Goal: Download file/media

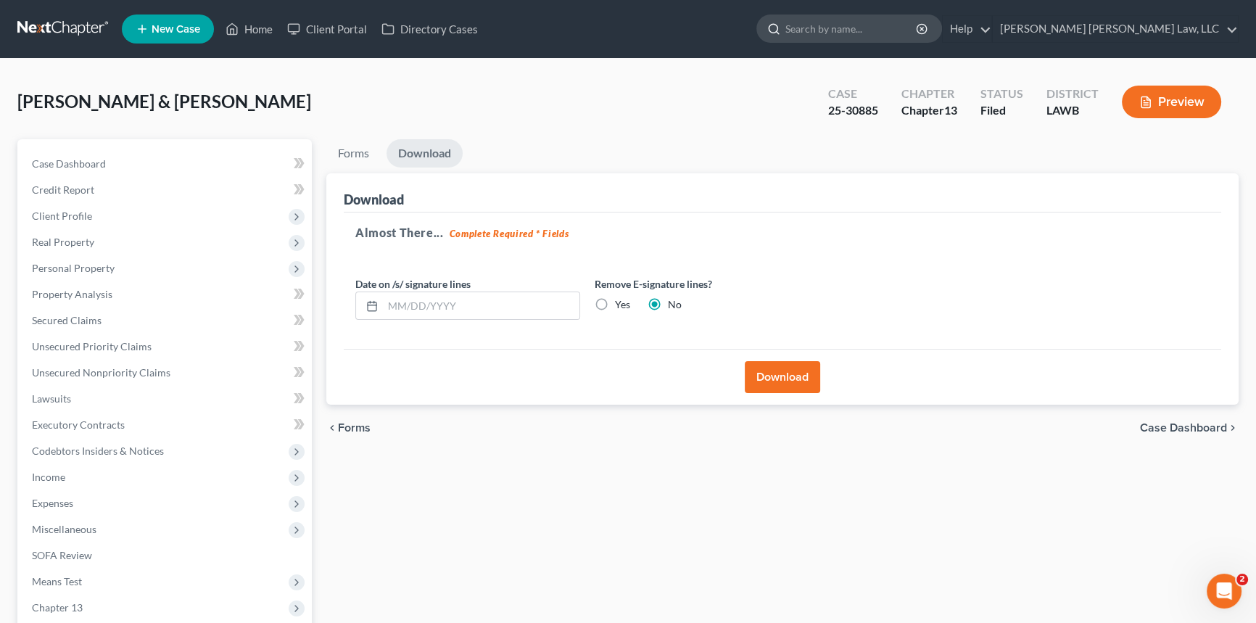
click at [918, 27] on input "search" at bounding box center [851, 28] width 133 height 27
click at [260, 23] on link "Home" at bounding box center [249, 29] width 62 height 26
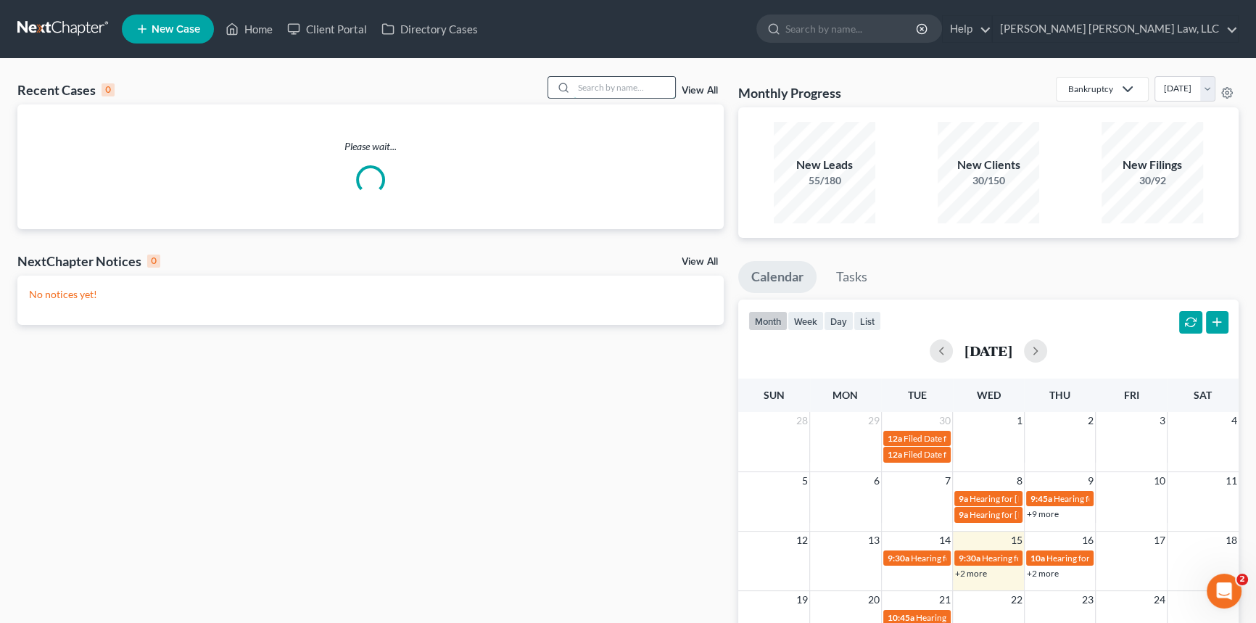
click at [588, 84] on input "search" at bounding box center [625, 87] width 102 height 21
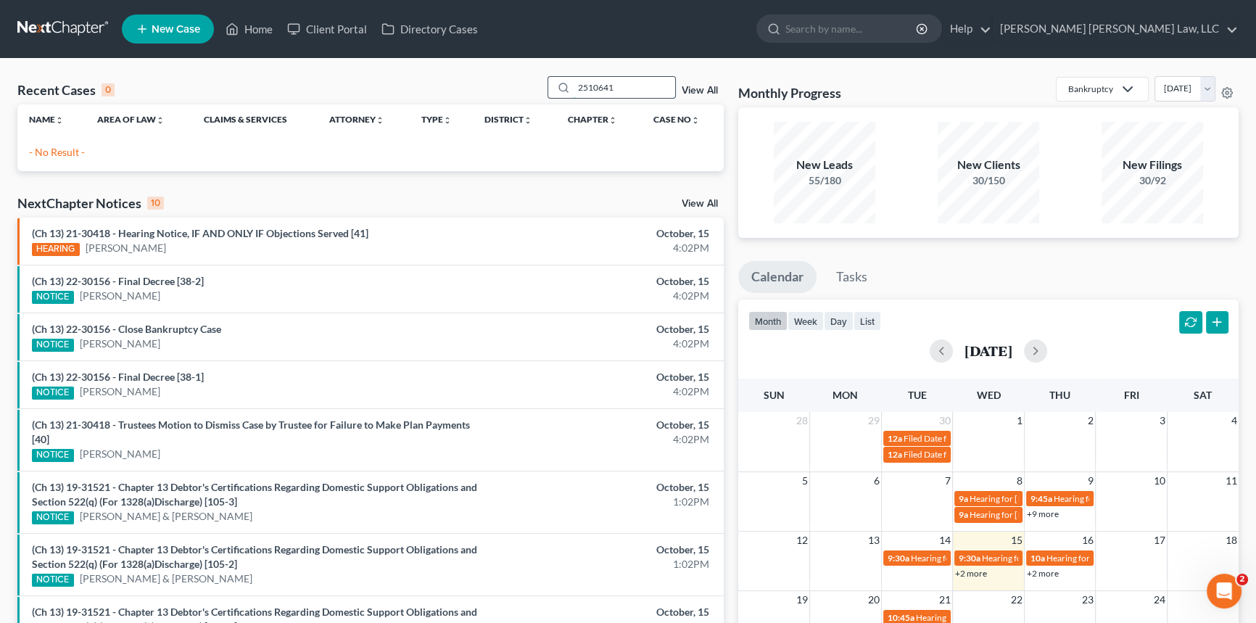
click at [584, 86] on input "2510641" at bounding box center [625, 87] width 102 height 21
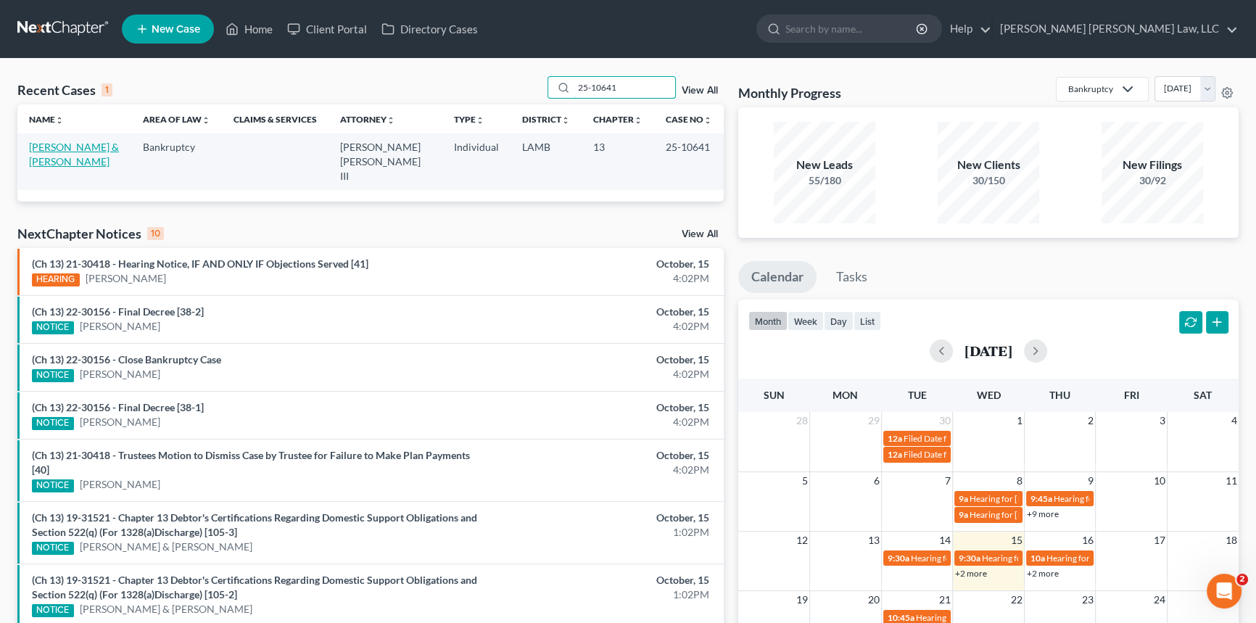
type input "25-10641"
click at [82, 147] on link "[PERSON_NAME] & [PERSON_NAME]" at bounding box center [74, 154] width 90 height 27
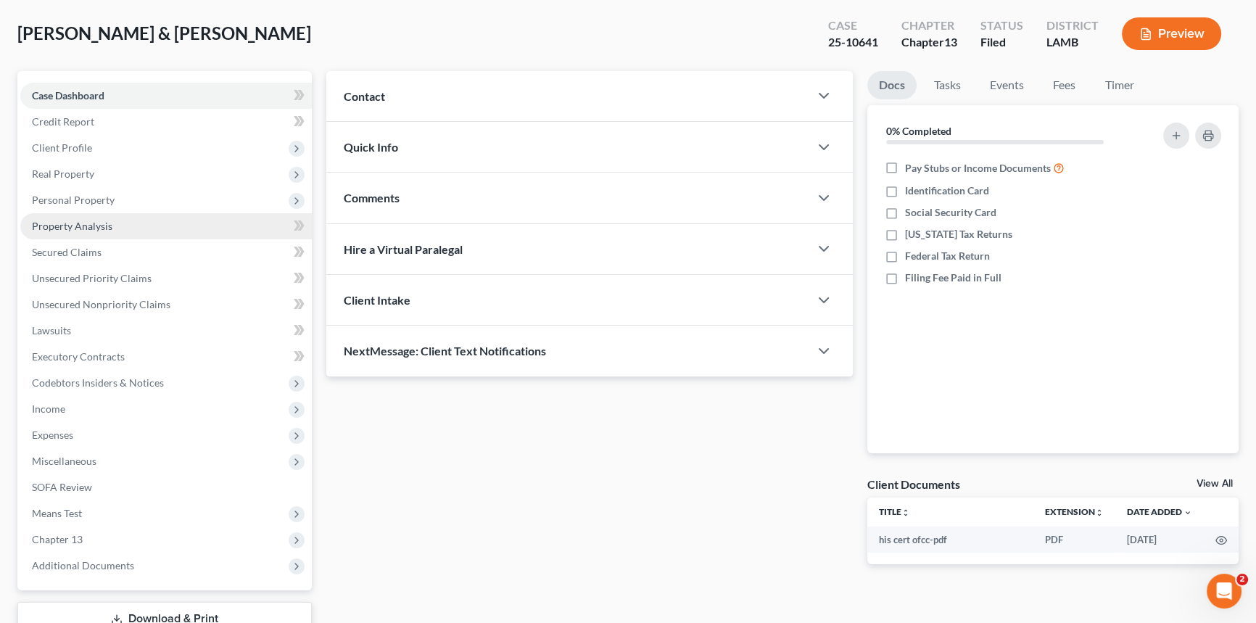
scroll to position [172, 0]
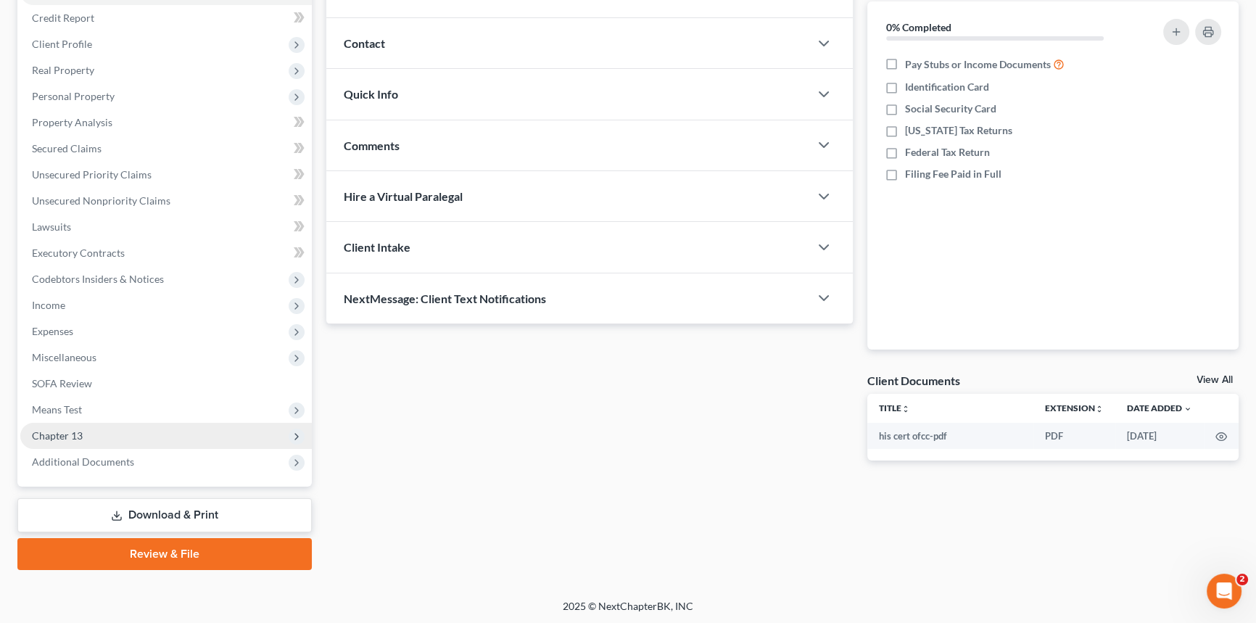
click at [145, 429] on span "Chapter 13" at bounding box center [165, 436] width 291 height 26
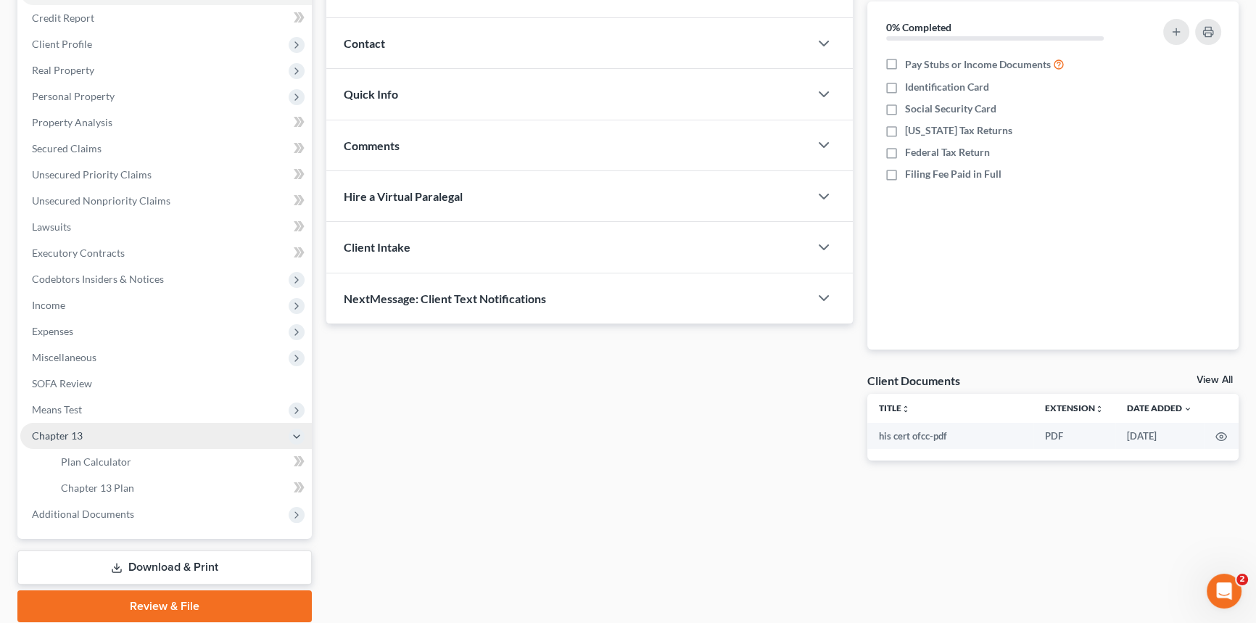
click at [145, 429] on span "Chapter 13" at bounding box center [165, 436] width 291 height 26
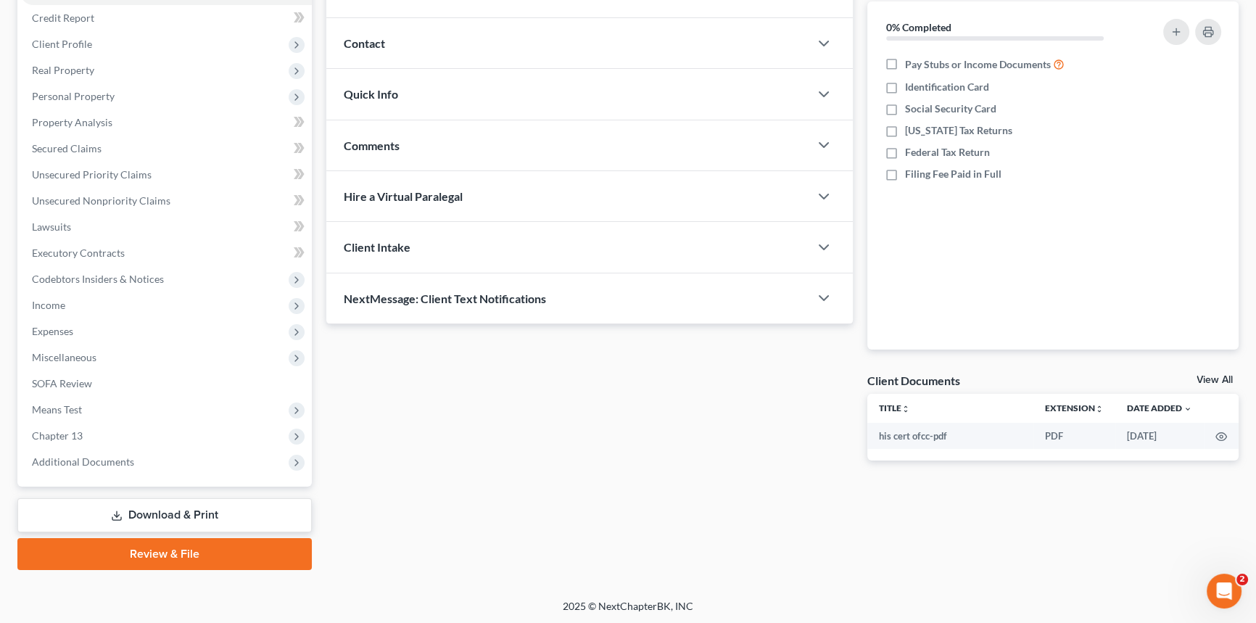
click at [202, 515] on link "Download & Print" at bounding box center [164, 515] width 294 height 34
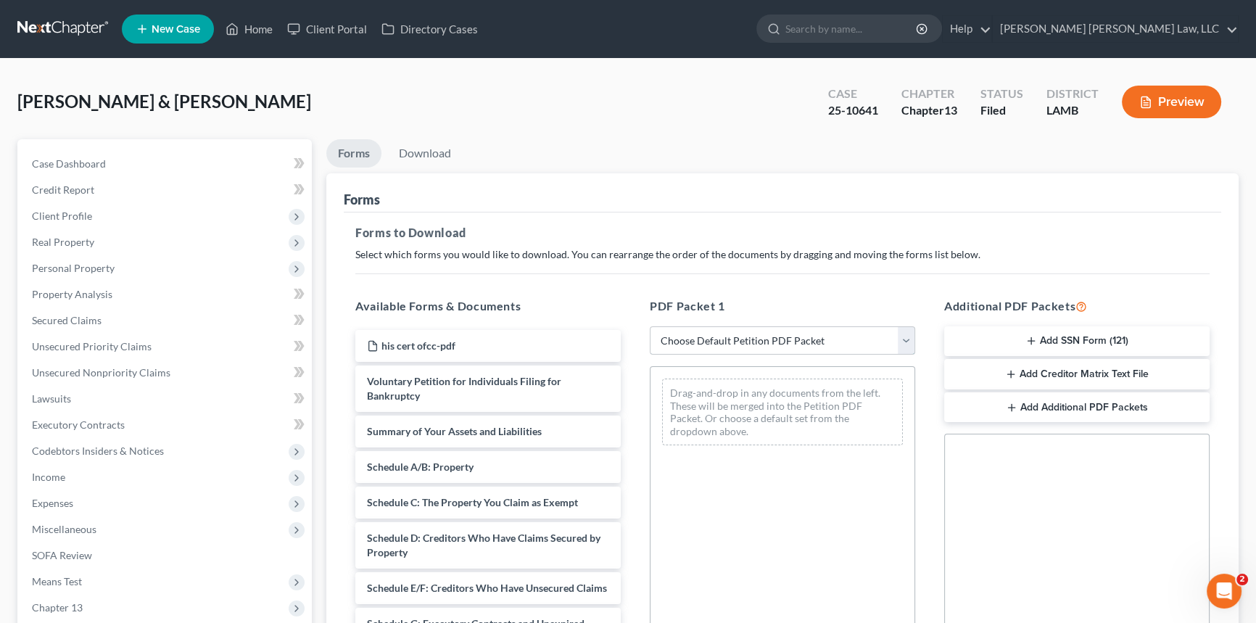
click at [797, 346] on select "Choose Default Petition PDF Packet Complete Bankruptcy Petition (all forms and …" at bounding box center [782, 340] width 265 height 29
select select "2"
click at [650, 326] on select "Choose Default Petition PDF Packet Complete Bankruptcy Petition (all forms and …" at bounding box center [782, 340] width 265 height 29
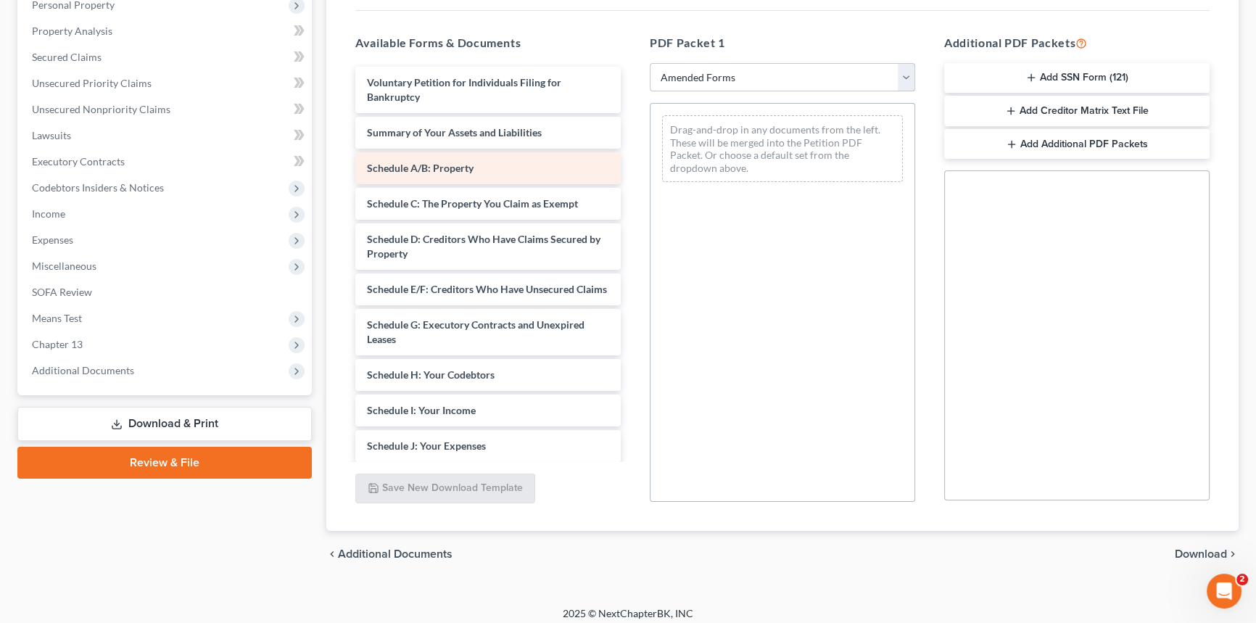
scroll to position [263, 0]
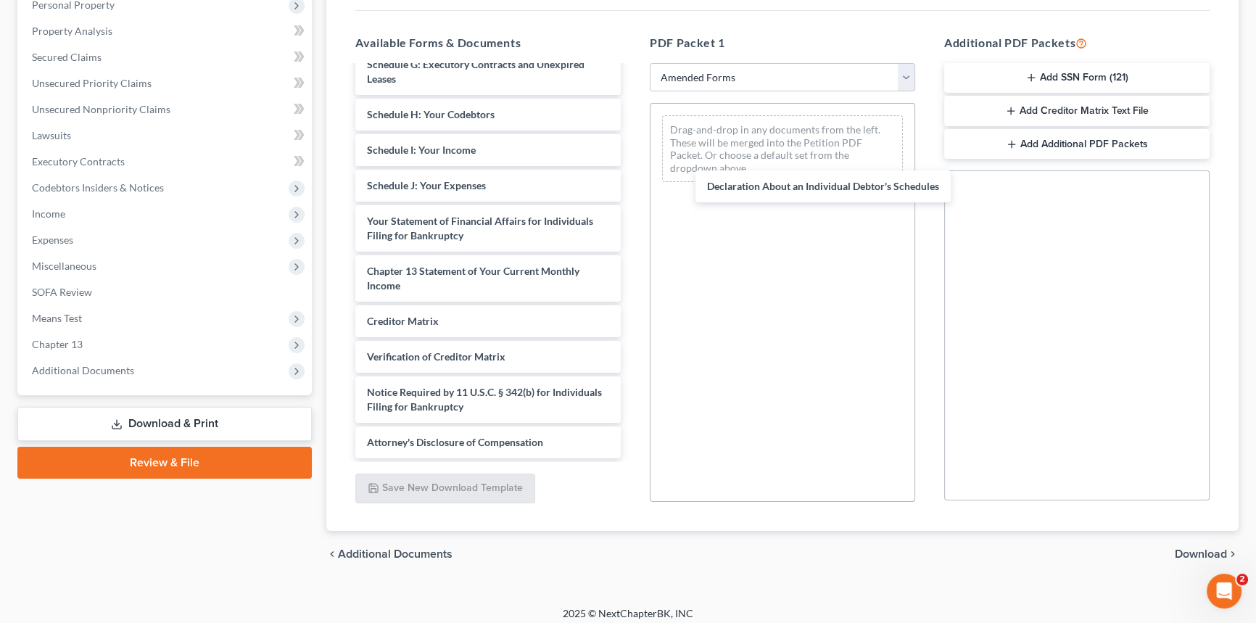
drag, startPoint x: 490, startPoint y: 222, endPoint x: 694, endPoint y: 183, distance: 207.3
click at [632, 178] on div "Declaration About an Individual Debtor's Schedules Voluntary Petition for Indiv…" at bounding box center [488, 132] width 289 height 652
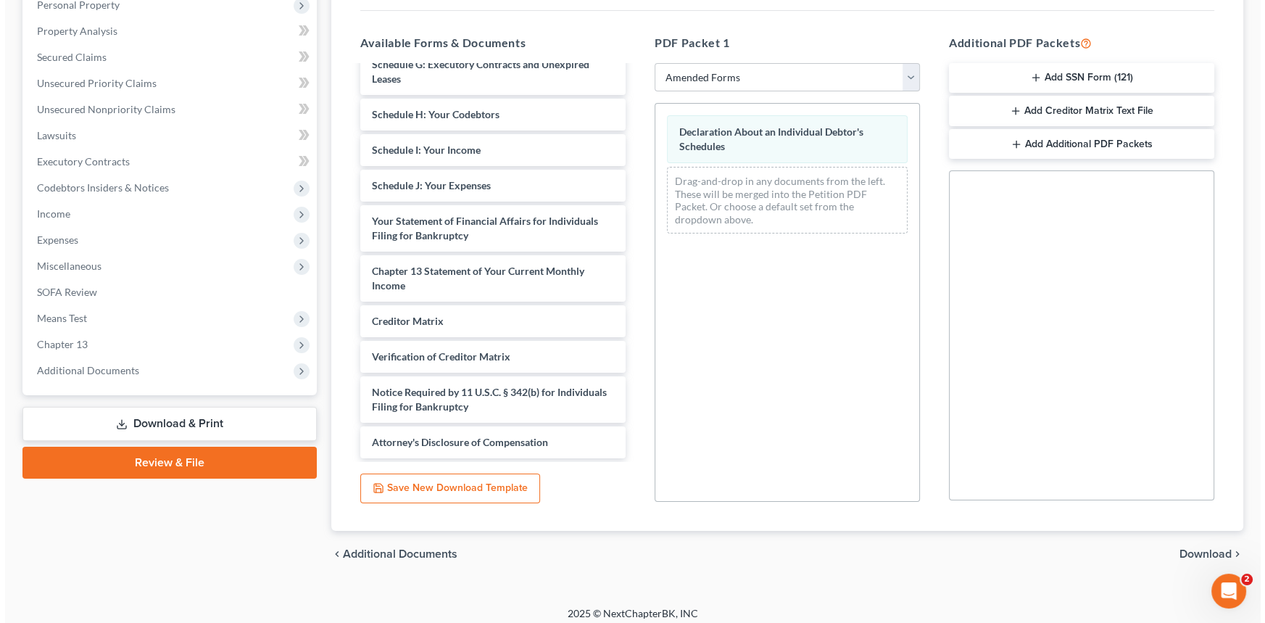
scroll to position [0, 0]
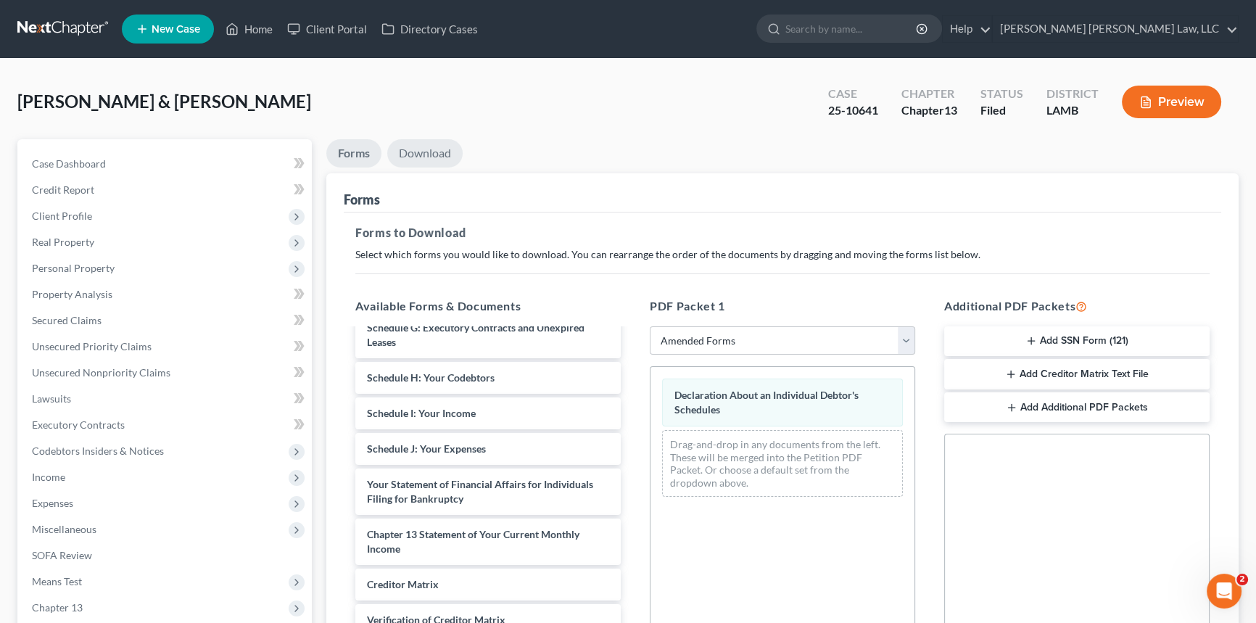
click at [443, 150] on link "Download" at bounding box center [424, 153] width 75 height 28
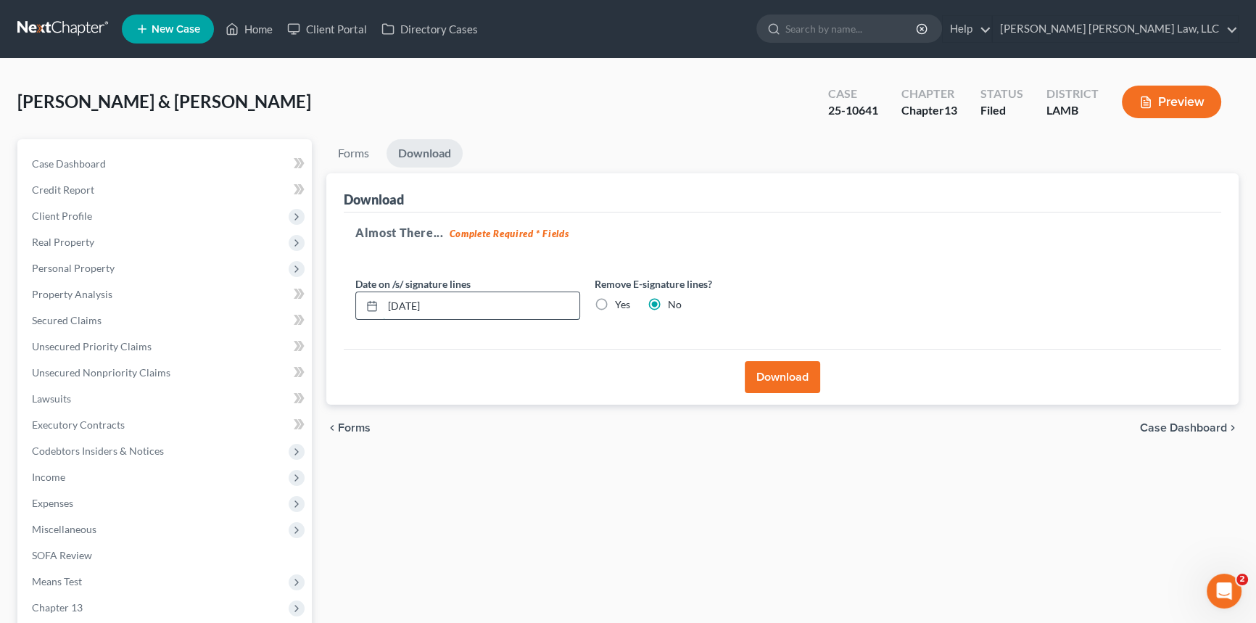
click at [498, 306] on input "[DATE]" at bounding box center [481, 306] width 196 height 28
click at [498, 305] on input "[DATE]" at bounding box center [481, 306] width 196 height 28
click at [498, 301] on input "[DATE]" at bounding box center [481, 306] width 196 height 28
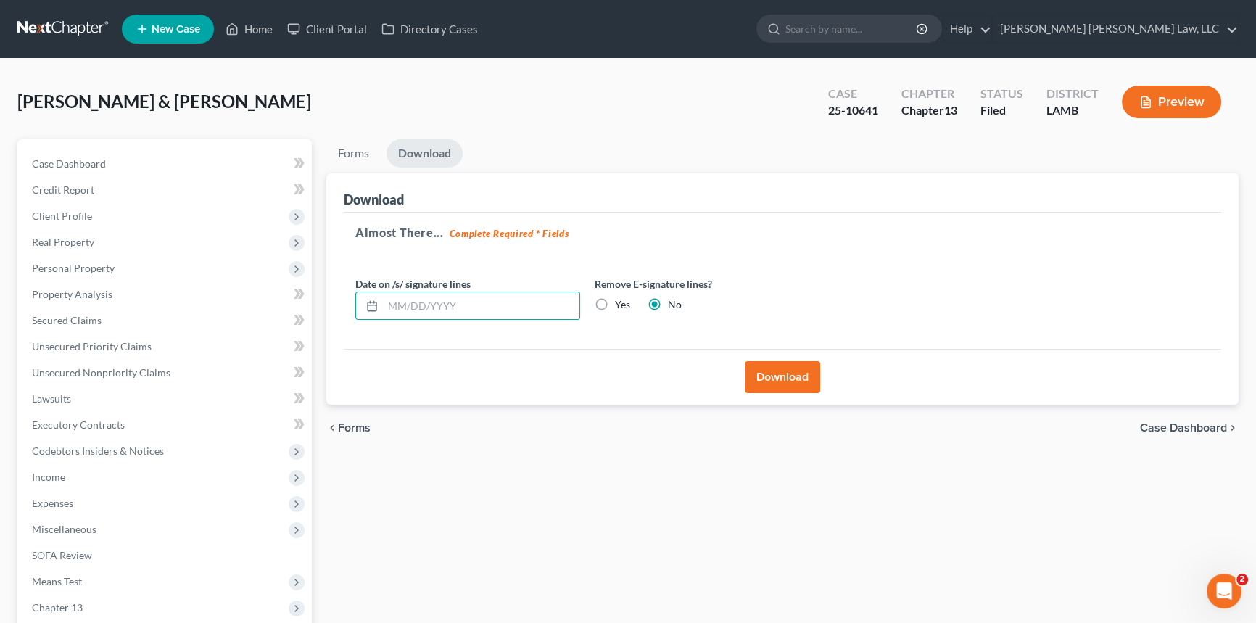
click at [783, 371] on button "Download" at bounding box center [782, 377] width 75 height 32
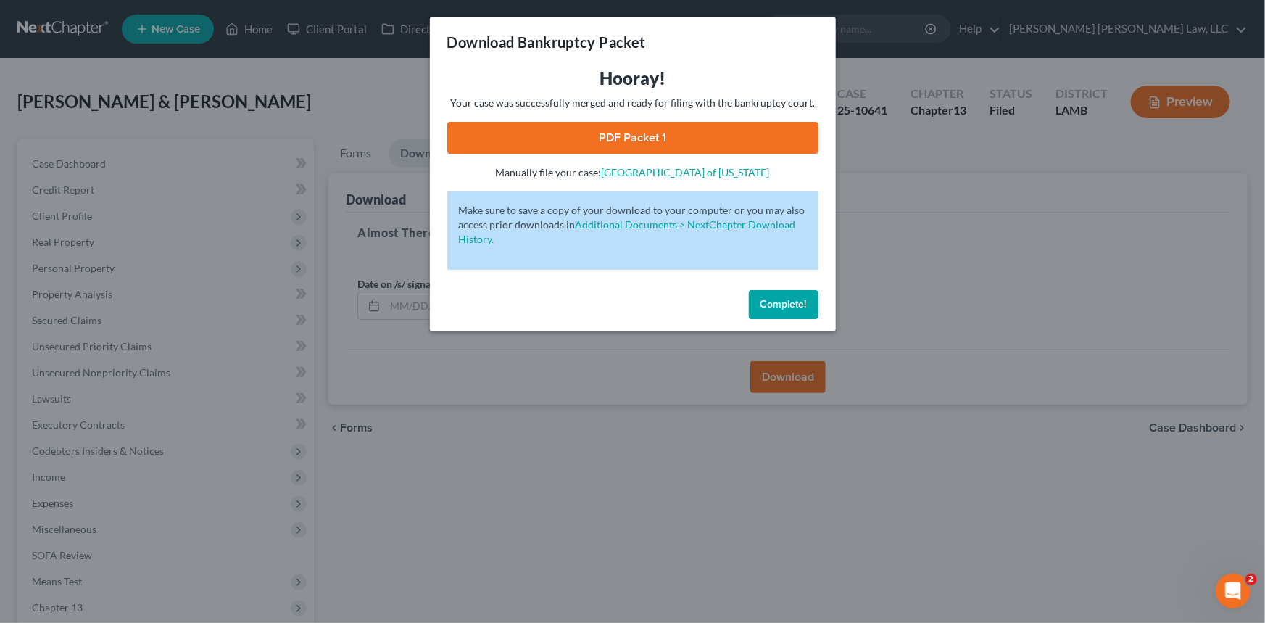
click at [602, 146] on link "PDF Packet 1" at bounding box center [632, 138] width 371 height 32
